Goal: Task Accomplishment & Management: Use online tool/utility

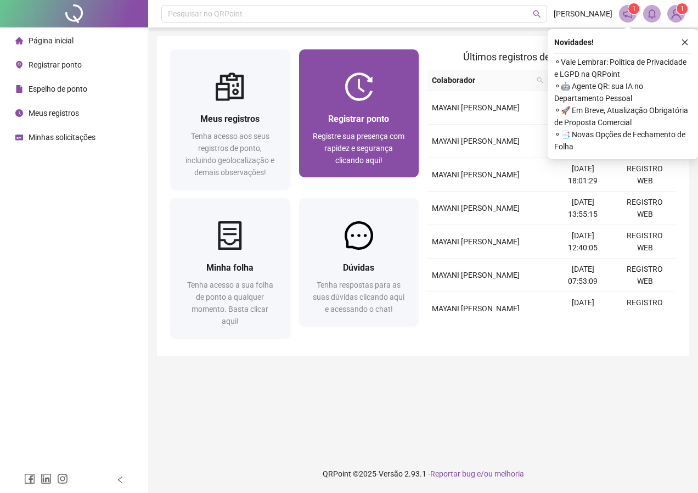
click at [355, 124] on span "Registrar ponto" at bounding box center [358, 119] width 61 height 10
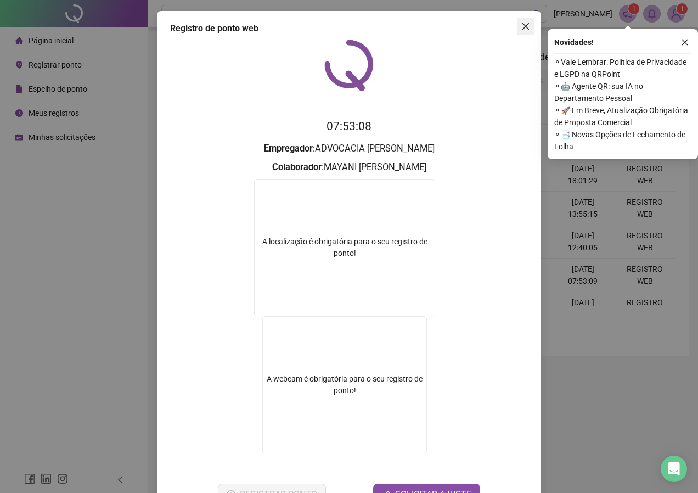
click at [522, 29] on icon "close" at bounding box center [526, 26] width 9 height 9
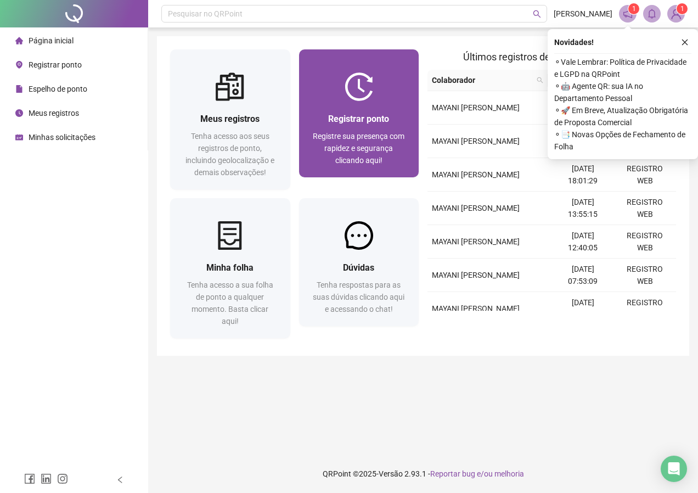
click at [344, 110] on div "Registrar ponto Registre sua presença com rapidez e segurança clicando aqui!" at bounding box center [359, 139] width 120 height 76
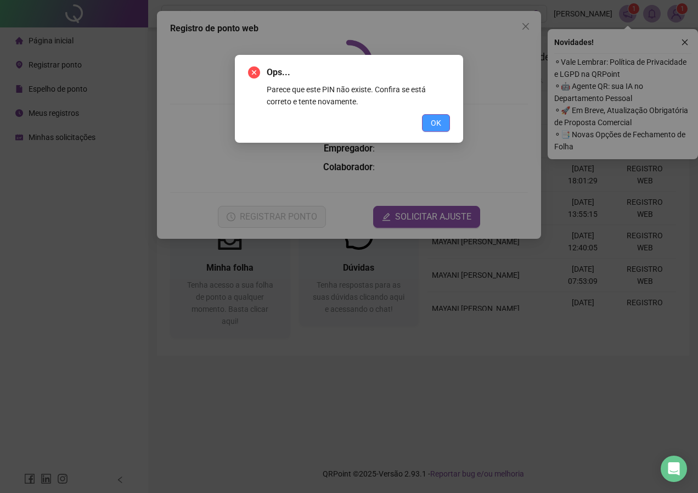
click at [433, 126] on span "OK" at bounding box center [436, 123] width 10 height 12
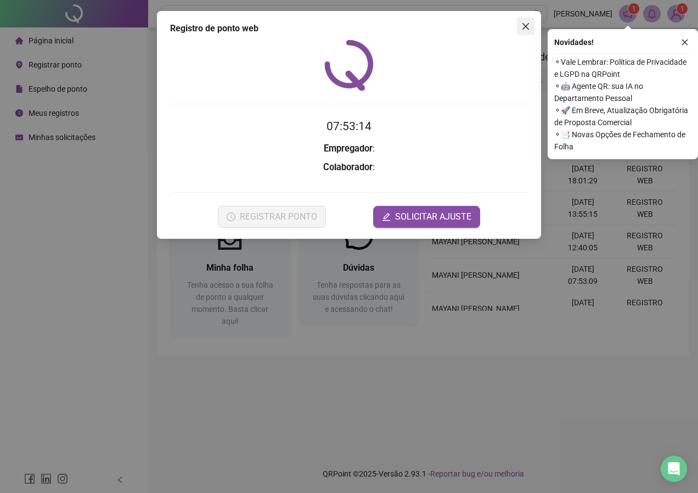
click at [526, 25] on icon "close" at bounding box center [526, 26] width 9 height 9
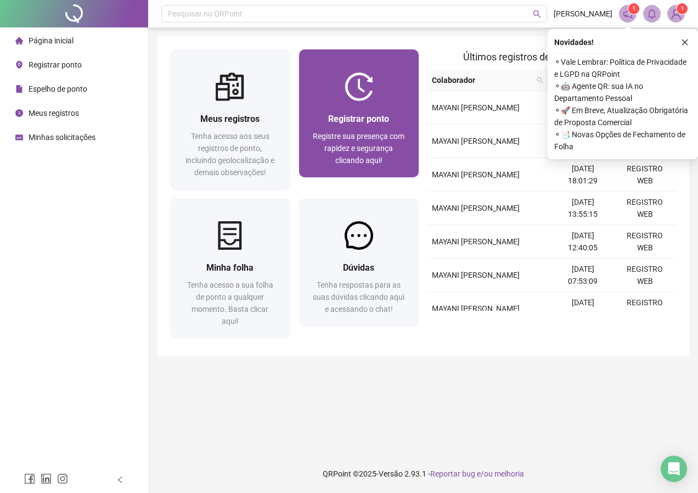
click at [329, 110] on div "Registrar ponto Registre sua presença com rapidez e segurança clicando aqui!" at bounding box center [359, 139] width 120 height 76
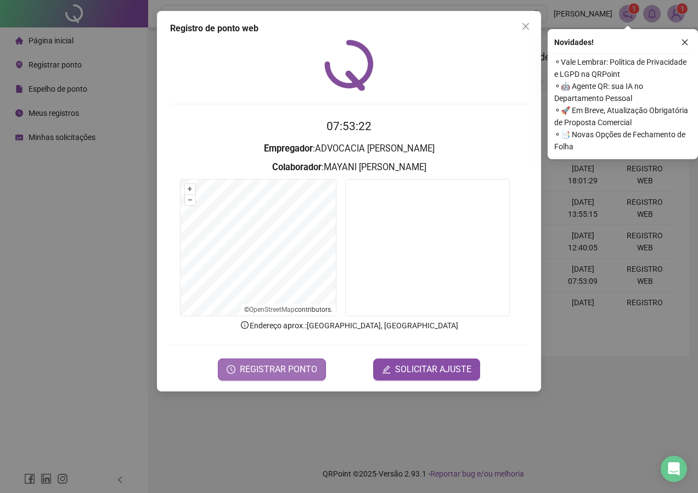
click at [272, 370] on span "REGISTRAR PONTO" at bounding box center [278, 369] width 77 height 13
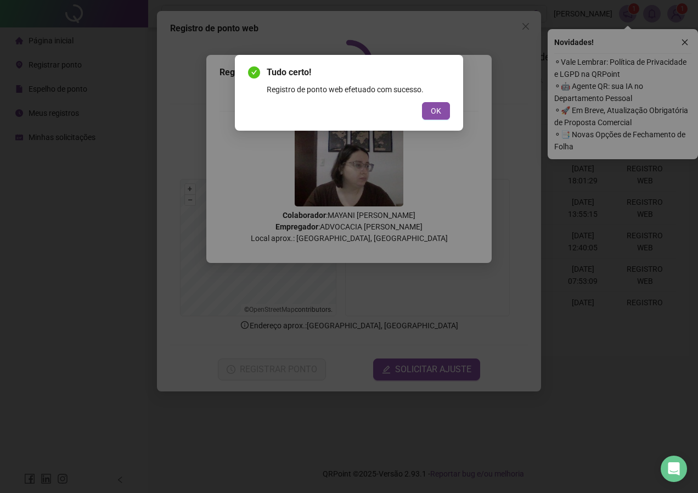
drag, startPoint x: 444, startPoint y: 107, endPoint x: 460, endPoint y: 85, distance: 26.7
click at [444, 107] on button "OK" at bounding box center [436, 111] width 28 height 18
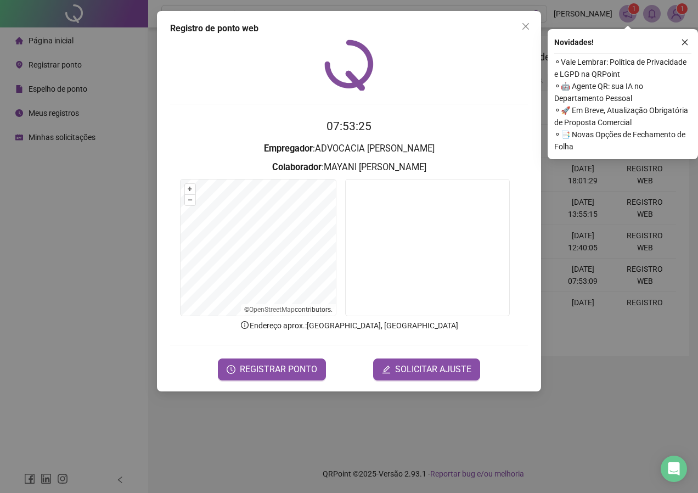
click at [522, 31] on button "Close" at bounding box center [526, 27] width 18 height 18
